Goal: Task Accomplishment & Management: Manage account settings

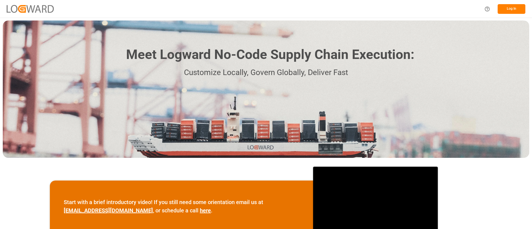
click at [506, 7] on button "Log In" at bounding box center [512, 9] width 28 height 10
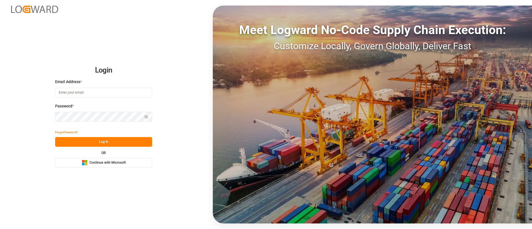
click at [102, 165] on span "Continue with Microsoft" at bounding box center [108, 162] width 36 height 5
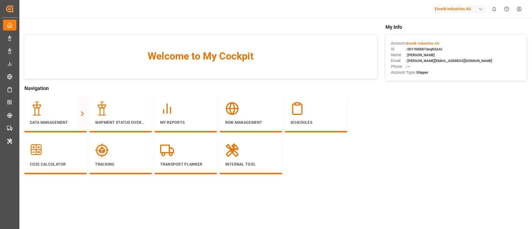
click at [463, 9] on div "Evonik Industries AG" at bounding box center [459, 9] width 53 height 8
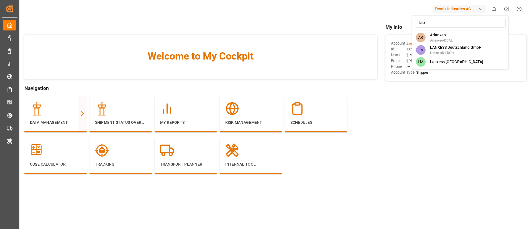
type input "lanxe"
